Goal: Information Seeking & Learning: Learn about a topic

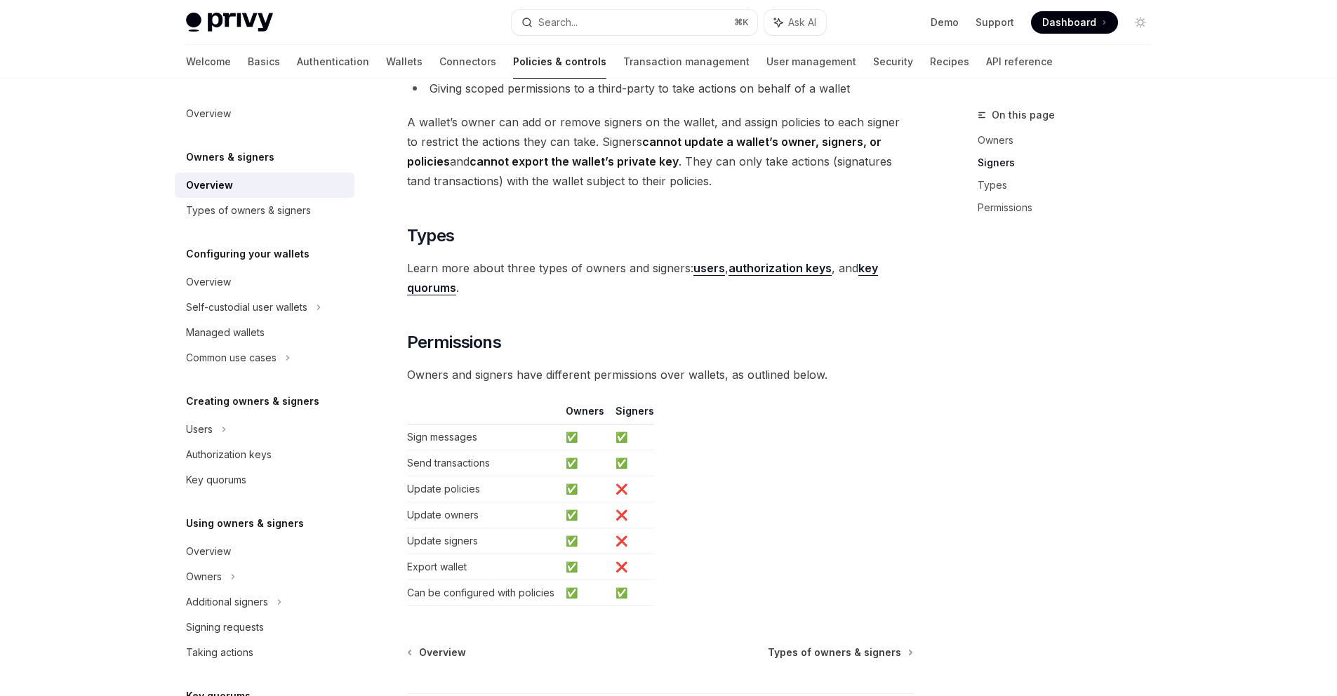
scroll to position [966, 0]
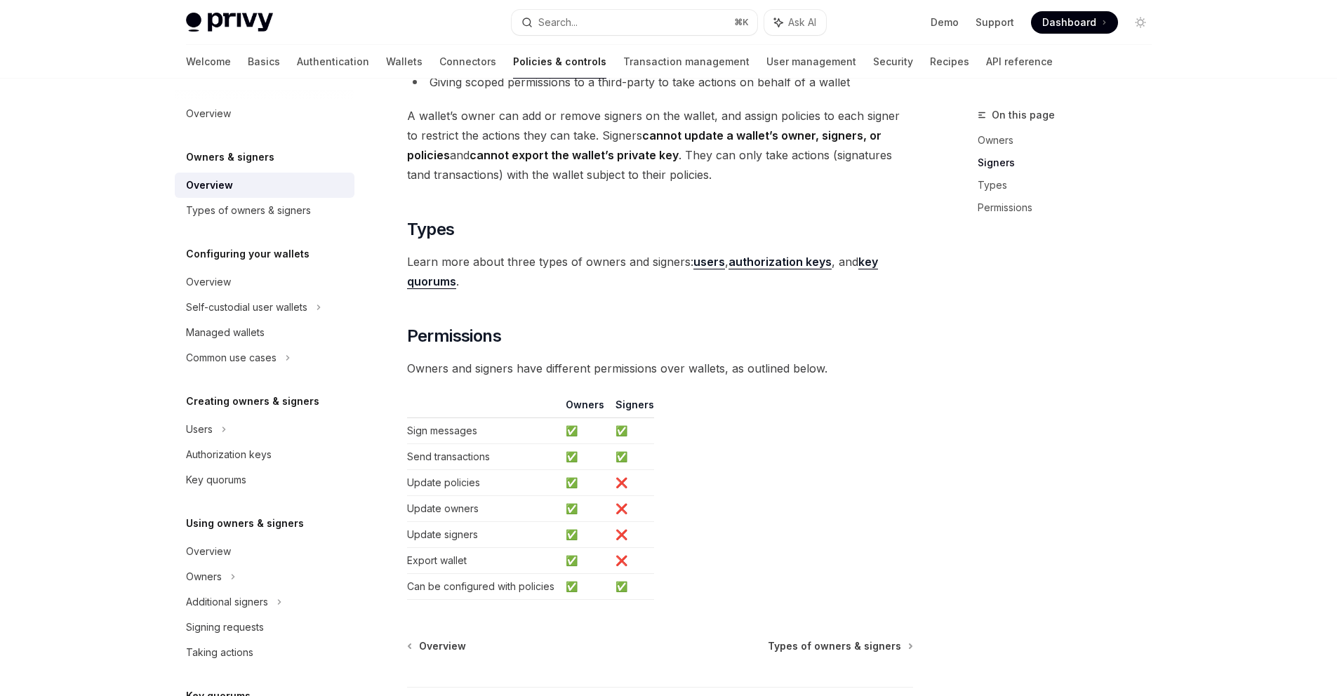
click at [772, 264] on strong "authorization keys" at bounding box center [780, 262] width 103 height 14
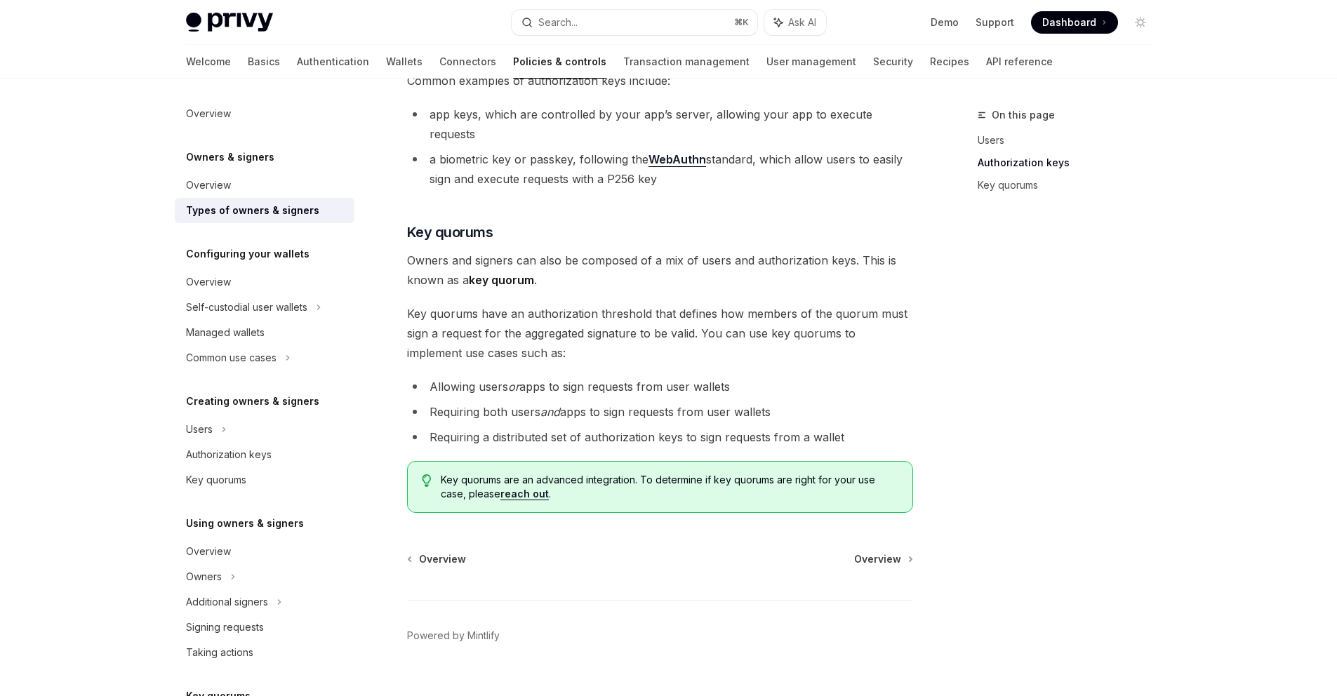
scroll to position [453, 0]
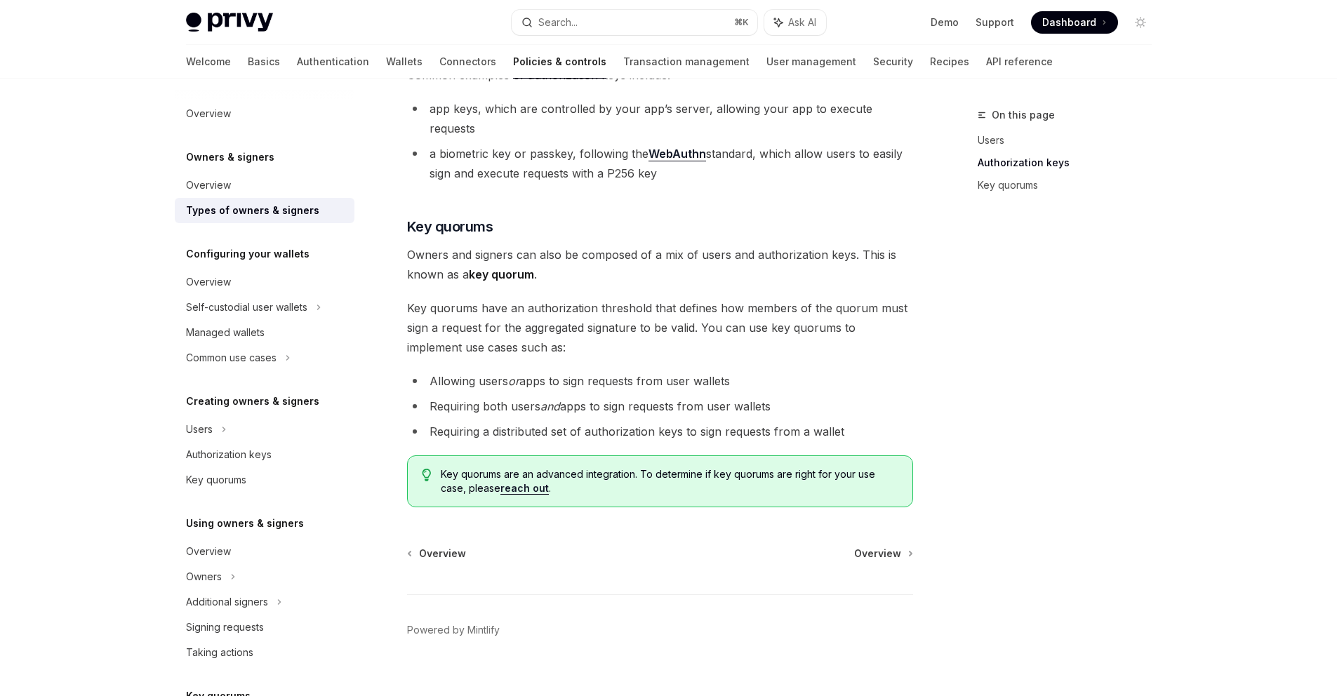
click at [520, 482] on link "reach out" at bounding box center [524, 488] width 48 height 13
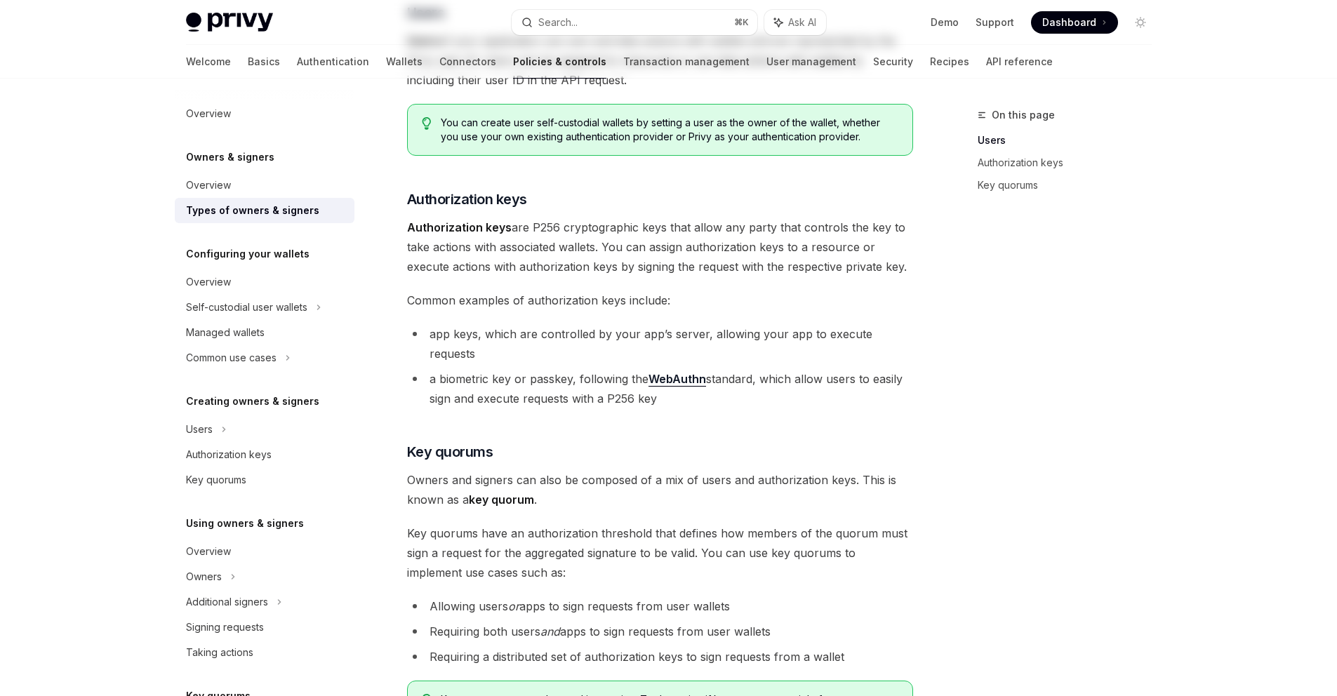
scroll to position [0, 0]
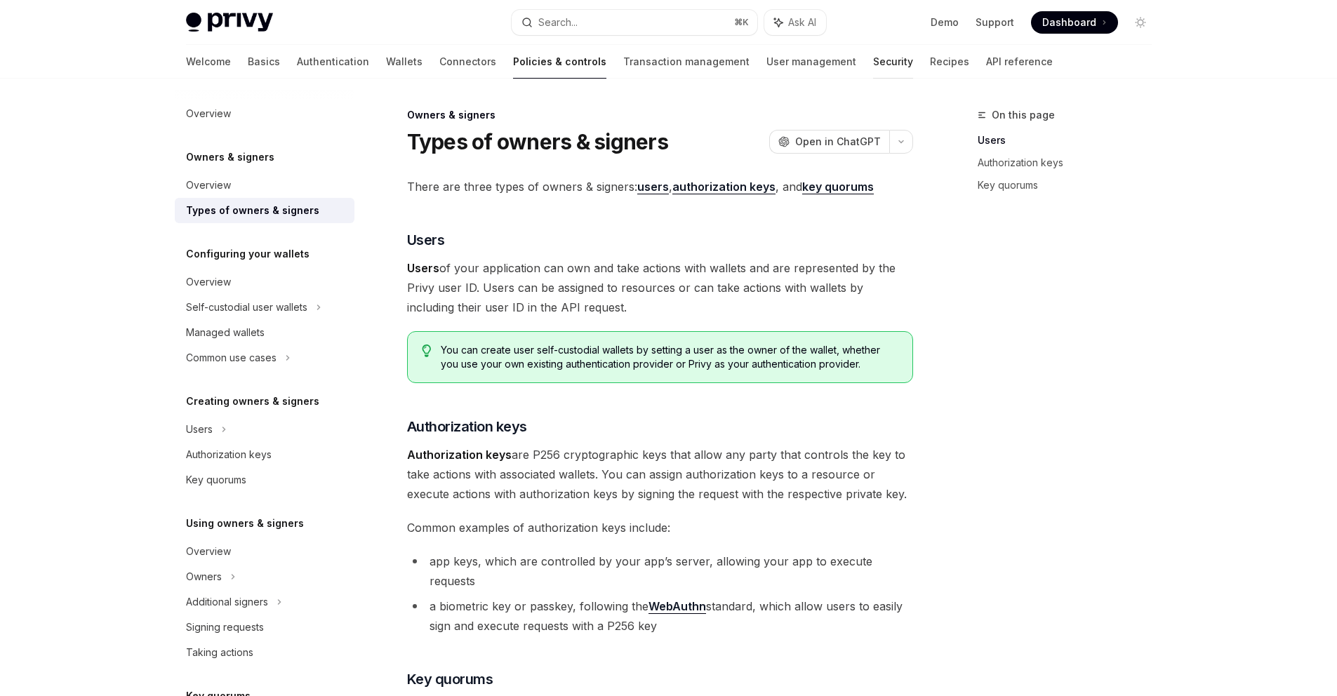
click at [873, 62] on link "Security" at bounding box center [893, 62] width 40 height 34
type textarea "*"
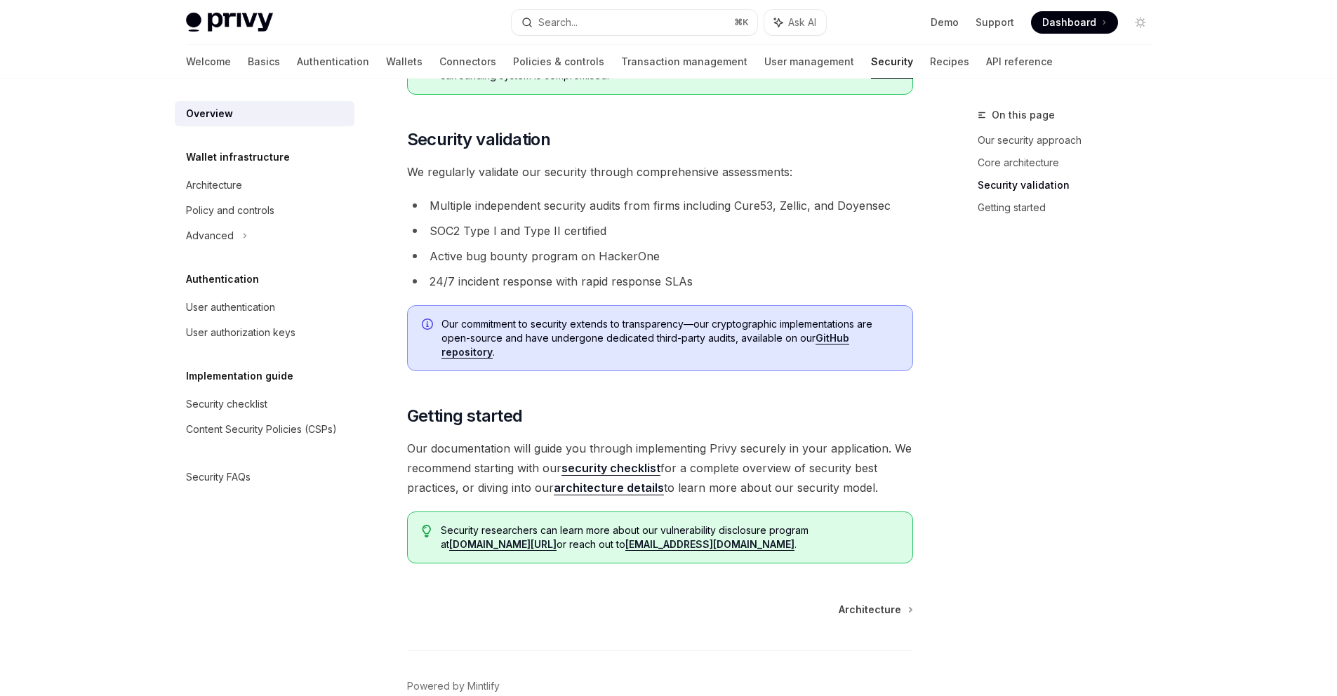
scroll to position [769, 0]
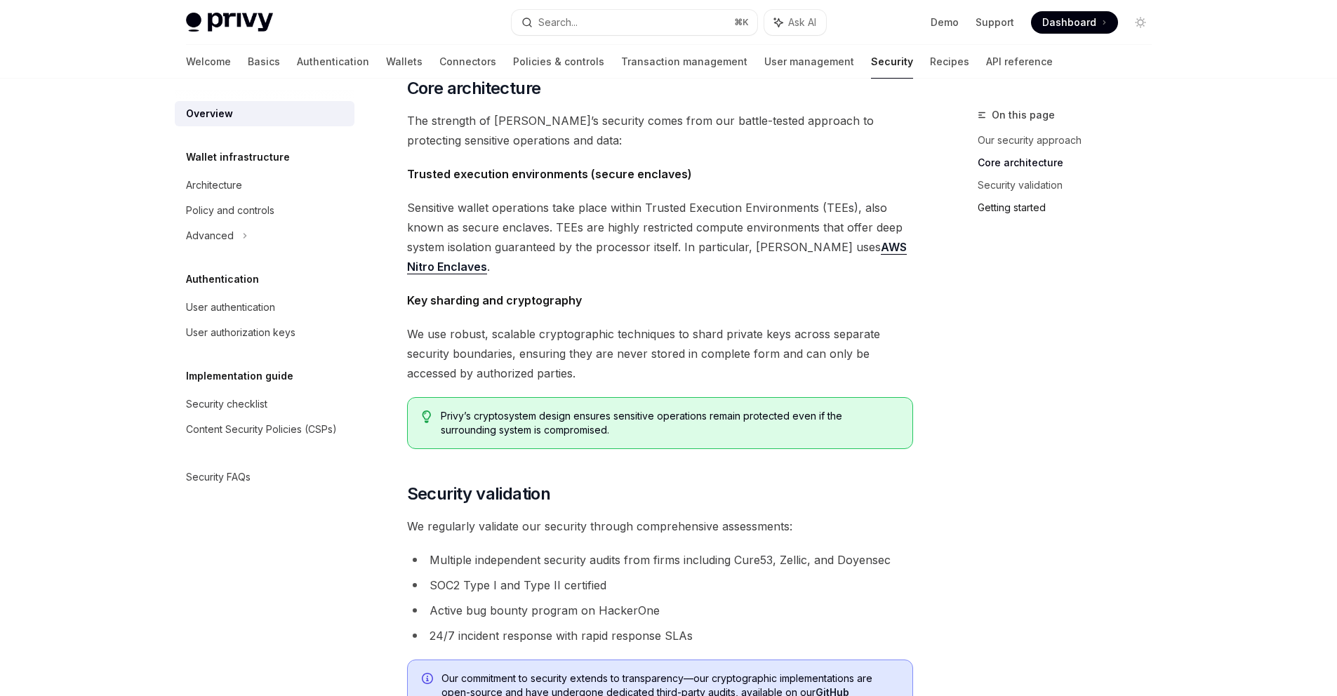
click at [1016, 212] on link "Getting started" at bounding box center [1070, 208] width 185 height 22
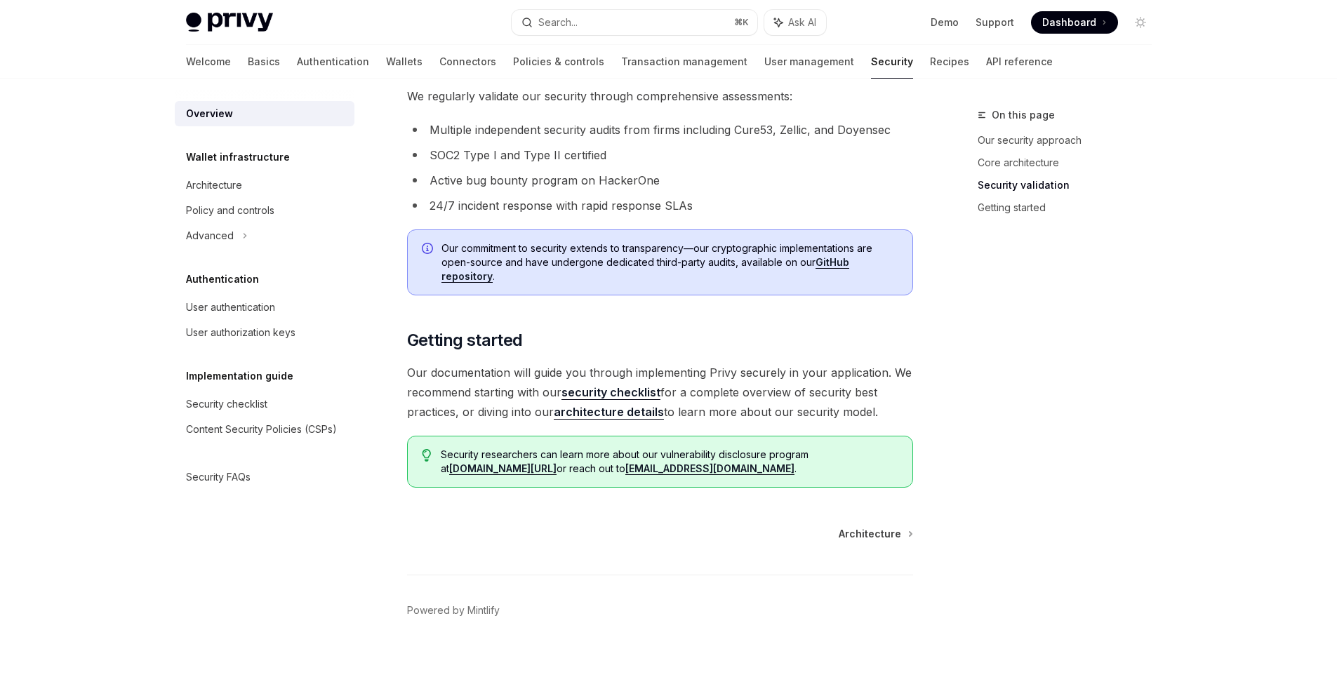
click at [1013, 182] on link "Security validation" at bounding box center [1070, 185] width 185 height 22
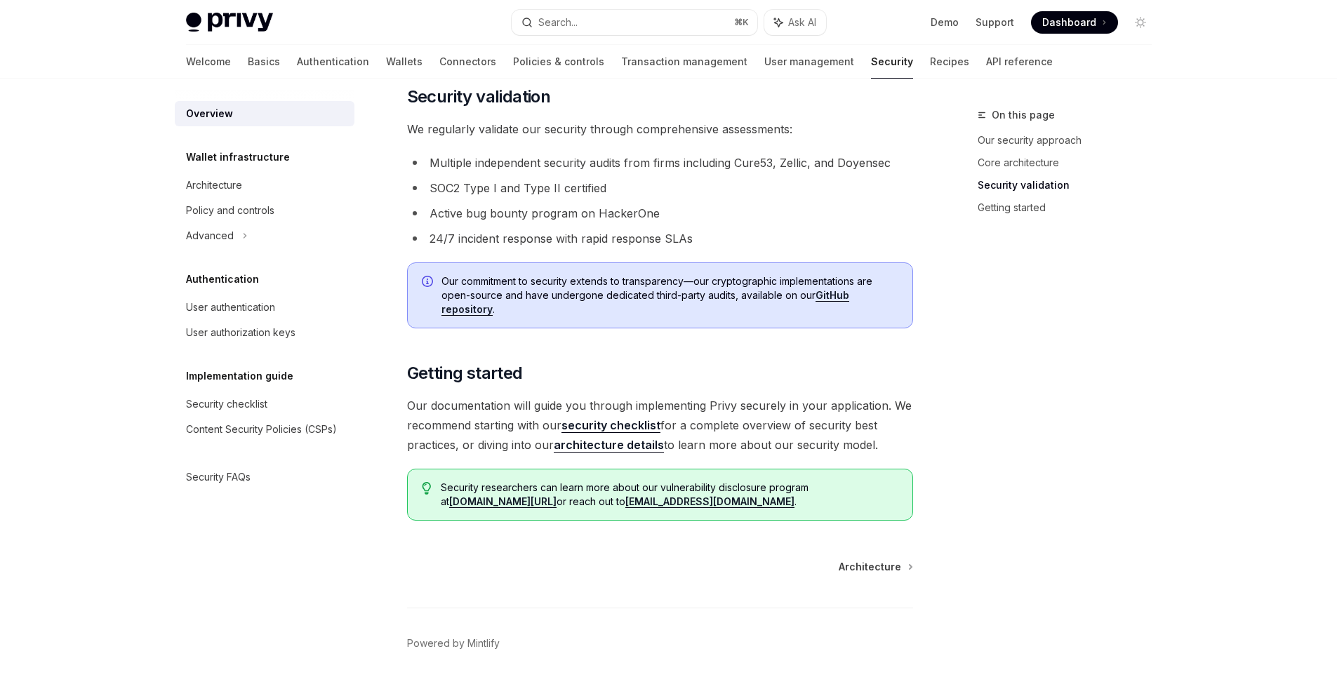
scroll to position [873, 0]
